Goal: Check status: Check status

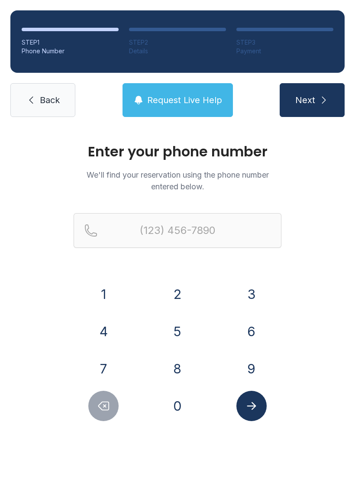
click at [177, 326] on button "5" at bounding box center [177, 331] width 30 height 30
click at [186, 414] on button "0" at bounding box center [177, 406] width 30 height 30
click at [176, 371] on button "8" at bounding box center [177, 368] width 30 height 30
click at [187, 286] on button "2" at bounding box center [177, 294] width 30 height 30
click at [174, 407] on button "0" at bounding box center [177, 406] width 30 height 30
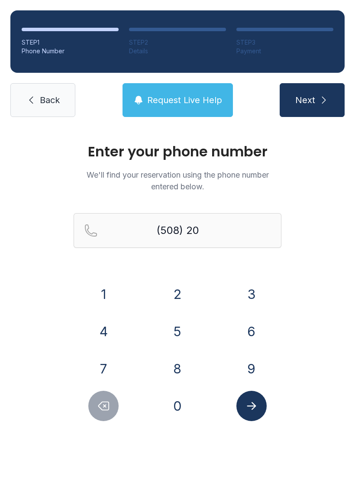
click at [255, 368] on button "9" at bounding box center [251, 368] width 30 height 30
click at [110, 295] on button "1" at bounding box center [103, 294] width 30 height 30
click at [107, 297] on button "1" at bounding box center [103, 294] width 30 height 30
click at [114, 333] on button "4" at bounding box center [103, 331] width 30 height 30
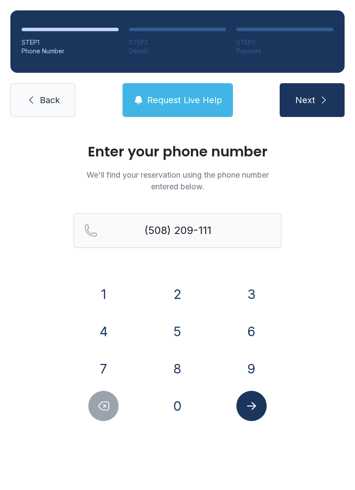
type input "[PHONE_NUMBER]"
click at [258, 402] on icon "Submit lookup form" at bounding box center [251, 405] width 13 height 13
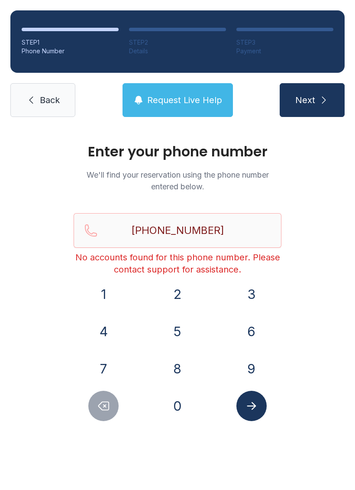
click at [33, 81] on div "STEP 1 Phone Number STEP 2 Details STEP 3 Payment Back Request Live Help Next" at bounding box center [177, 63] width 355 height 127
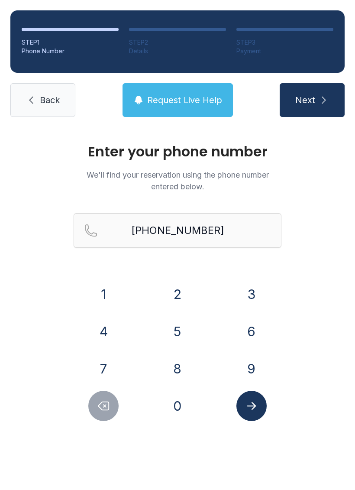
click at [38, 104] on link "Back" at bounding box center [42, 100] width 65 height 34
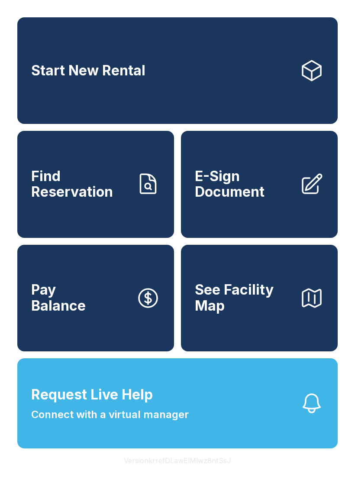
click at [119, 212] on link "Find Reservation" at bounding box center [95, 184] width 157 height 107
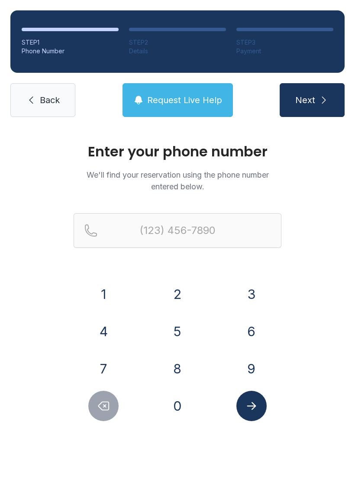
click at [311, 96] on span "Next" at bounding box center [305, 100] width 20 height 12
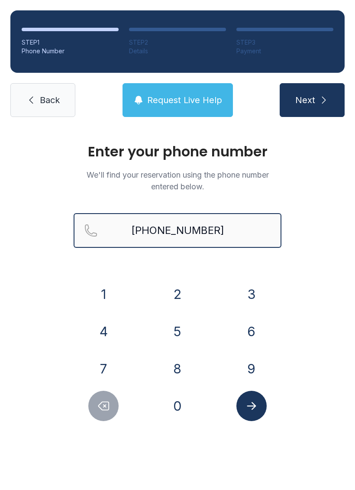
type input "[PHONE_NUMBER]"
click at [312, 100] on button "Next" at bounding box center [312, 100] width 65 height 34
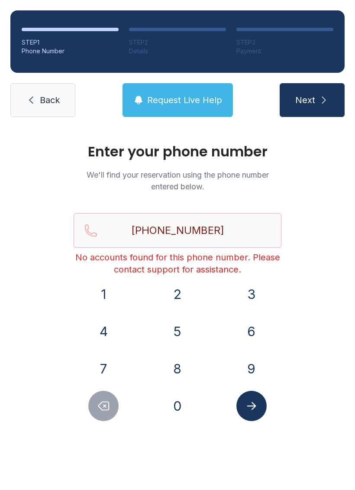
click at [197, 108] on button "Request Live Help" at bounding box center [178, 100] width 110 height 34
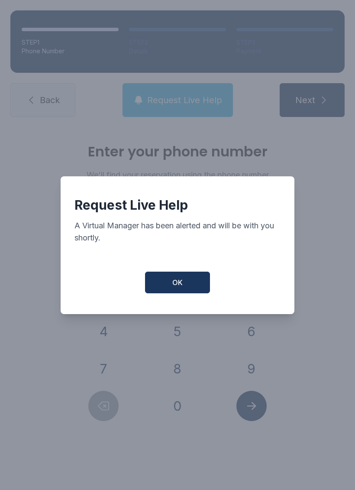
click at [175, 293] on button "OK" at bounding box center [177, 283] width 65 height 22
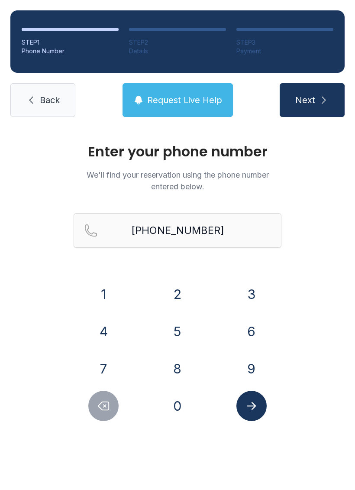
click at [34, 97] on icon at bounding box center [31, 100] width 10 height 10
